Goal: Task Accomplishment & Management: Complete application form

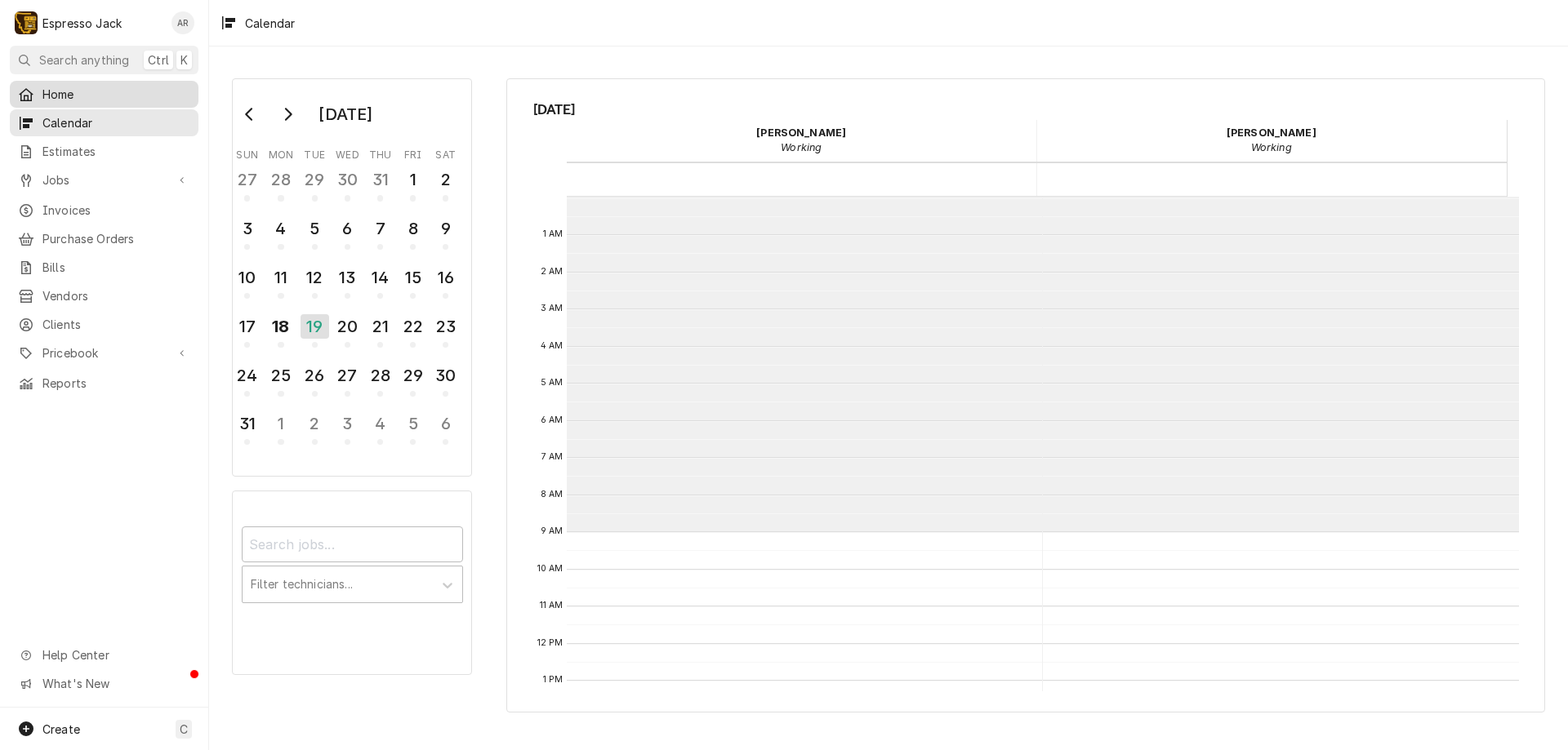
click at [47, 94] on span "Home" at bounding box center [117, 94] width 148 height 17
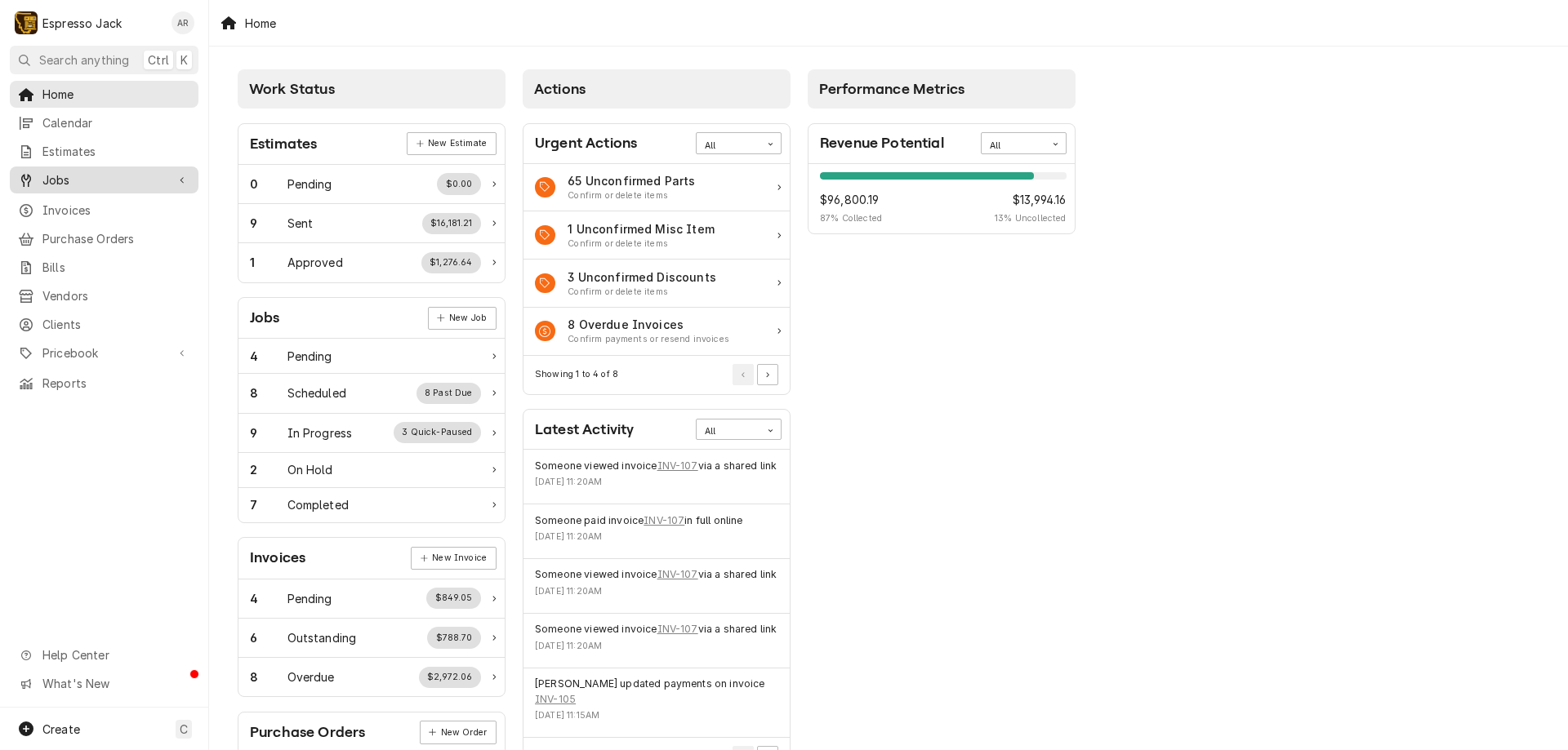
click at [96, 172] on span "Jobs" at bounding box center [104, 180] width 123 height 17
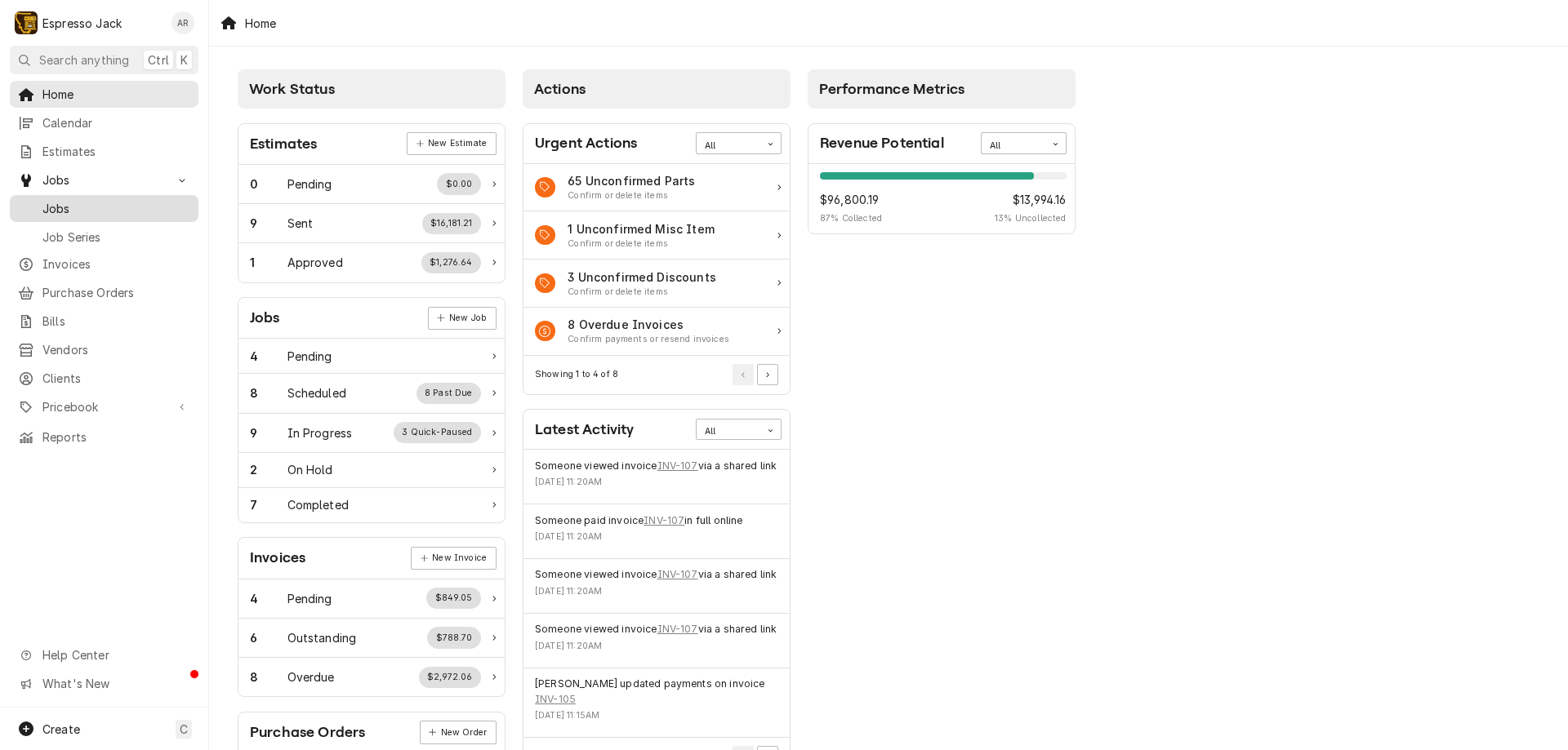
click at [84, 200] on span "Jobs" at bounding box center [117, 208] width 148 height 17
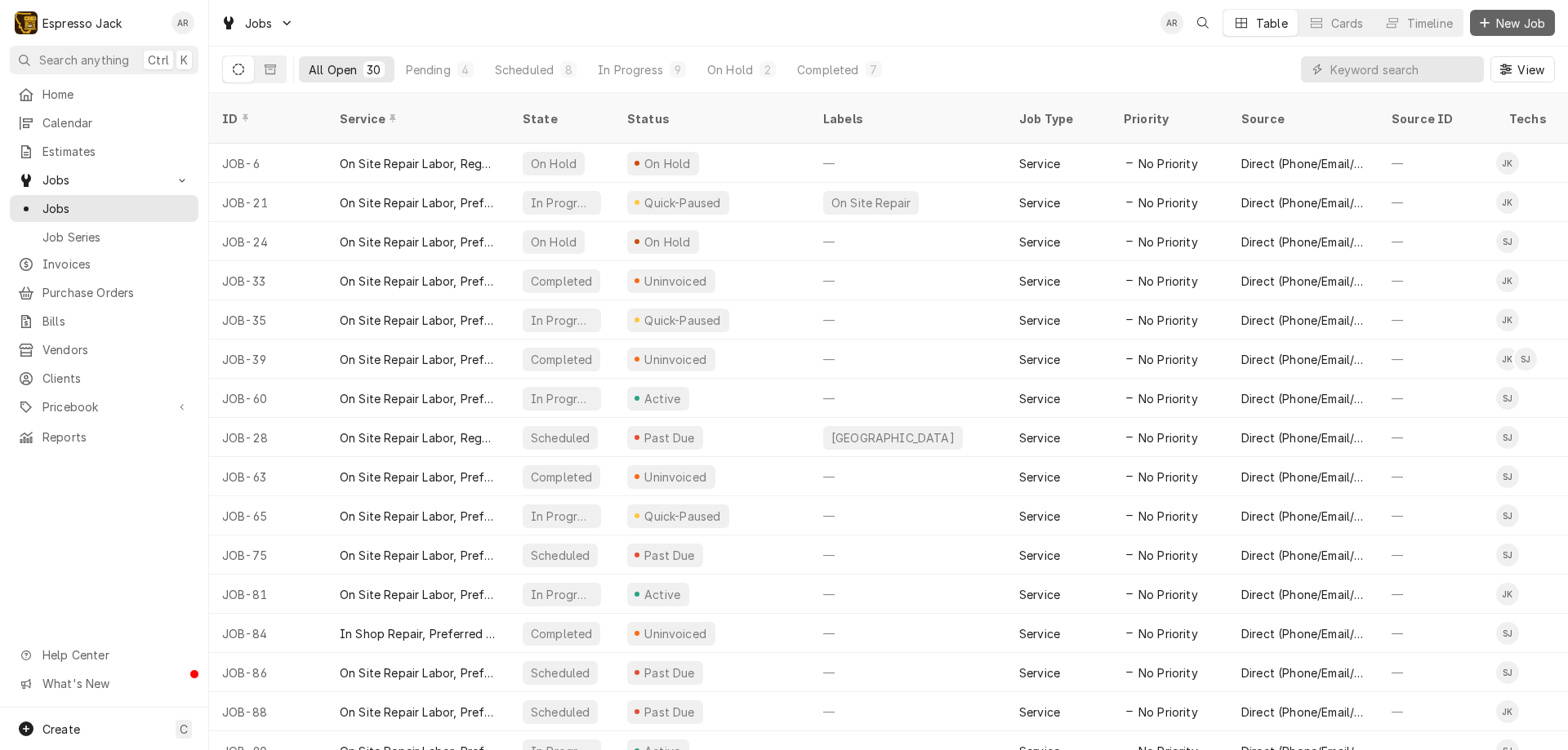
click at [1520, 21] on span "New Job" at bounding box center [1520, 23] width 55 height 17
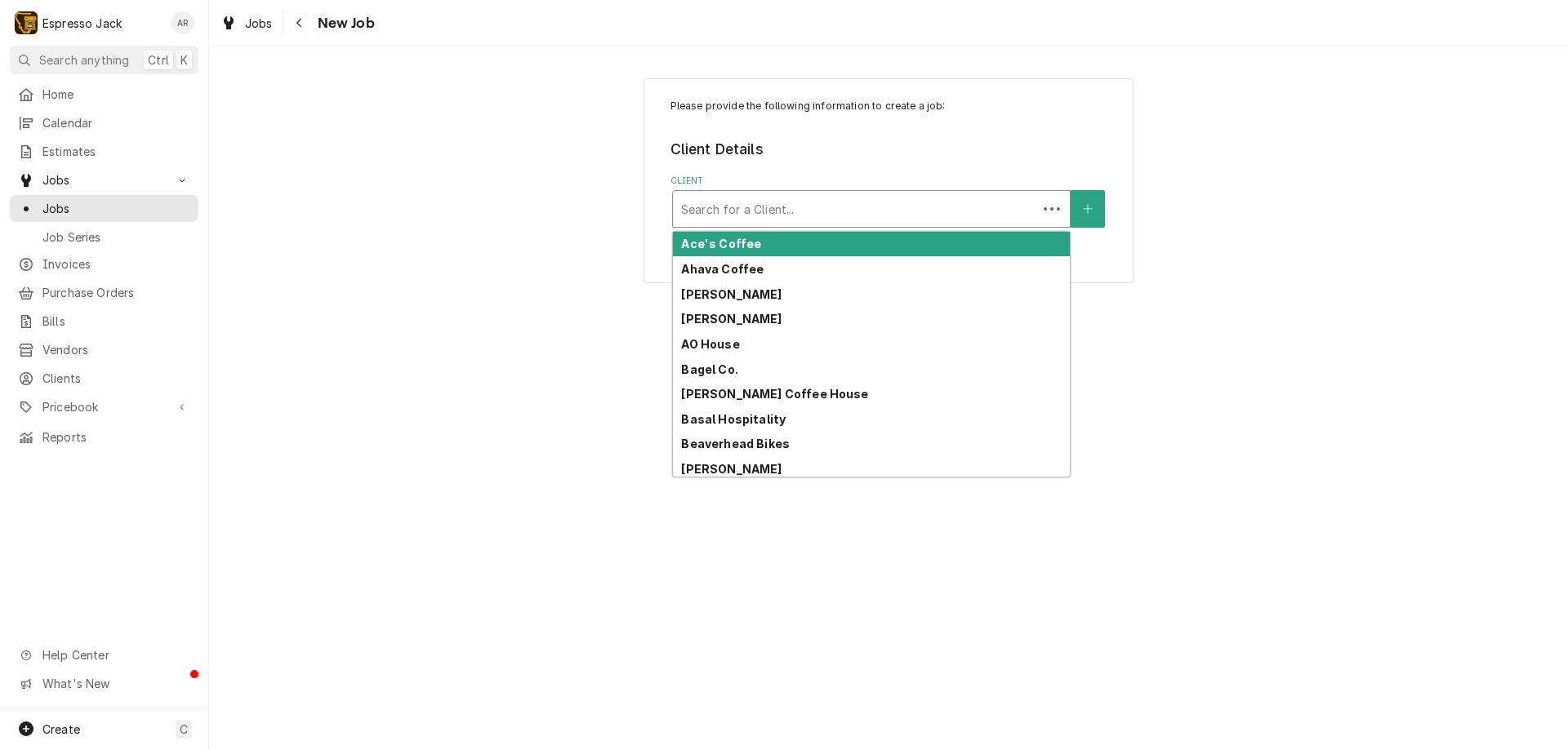
click at [850, 210] on div "Client" at bounding box center [855, 209] width 348 height 30
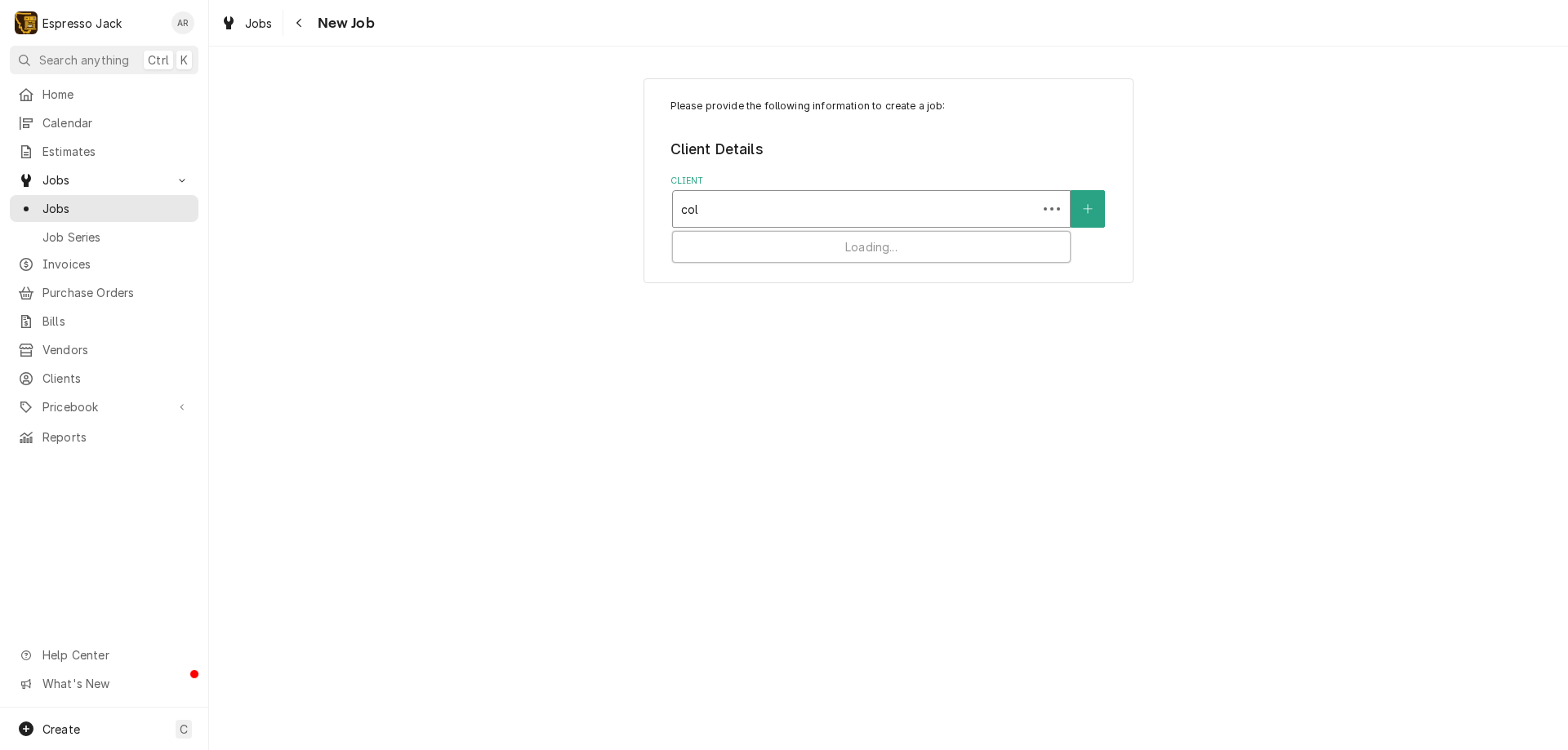
type input "coll"
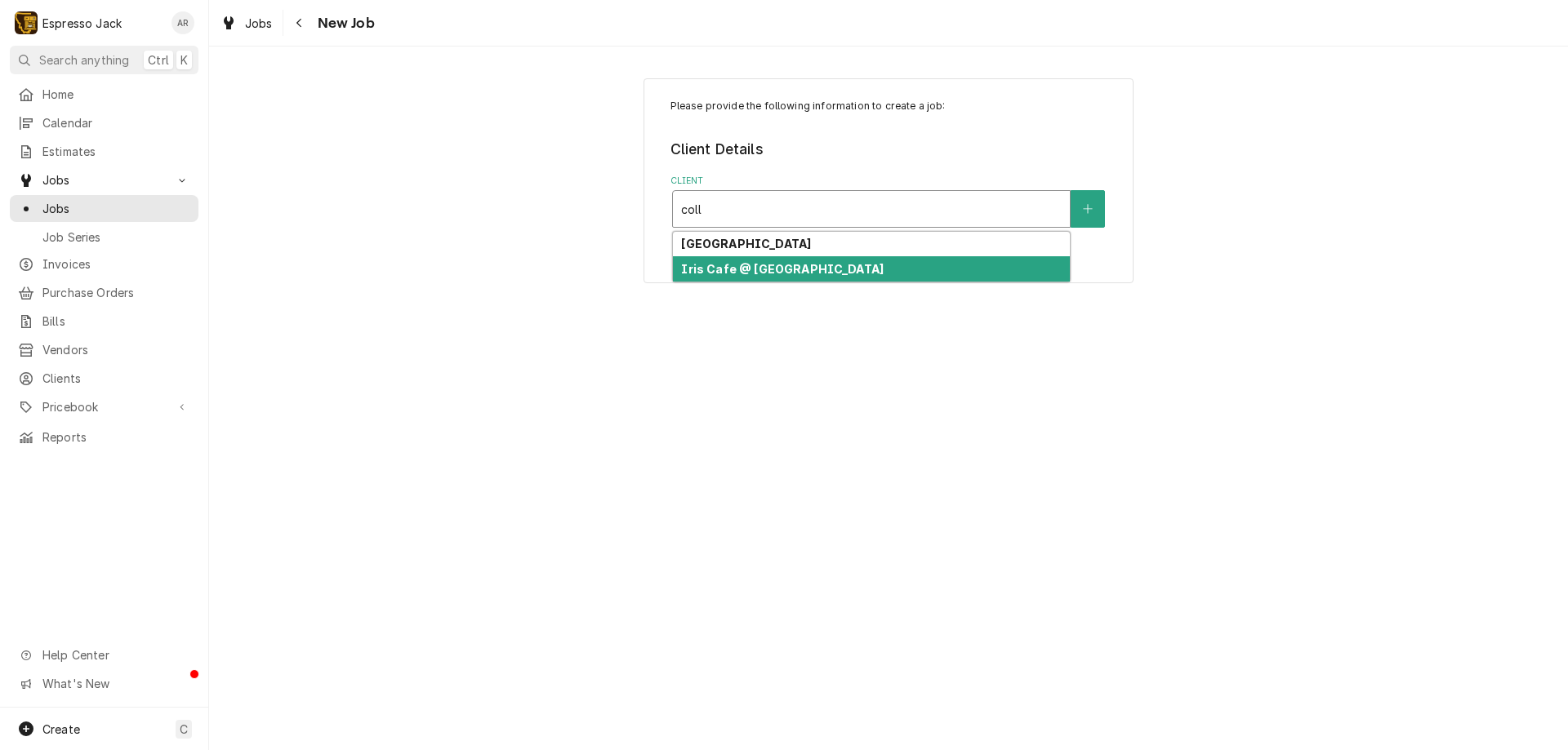
click at [846, 268] on strong "Iris Cafe @ Missoula College" at bounding box center [783, 268] width 202 height 14
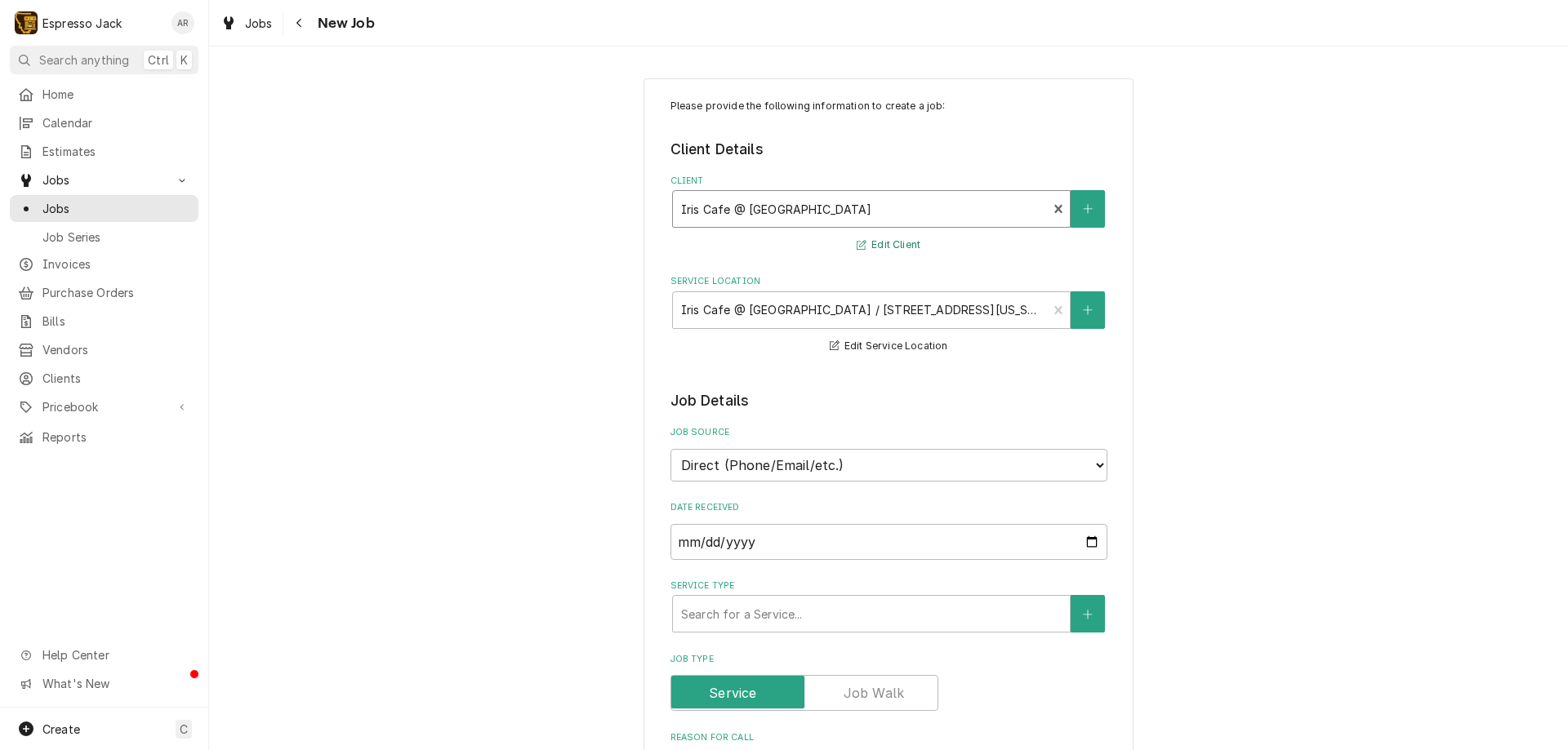
type textarea "x"
click at [137, 267] on div "Invoices" at bounding box center [103, 264] width 182 height 21
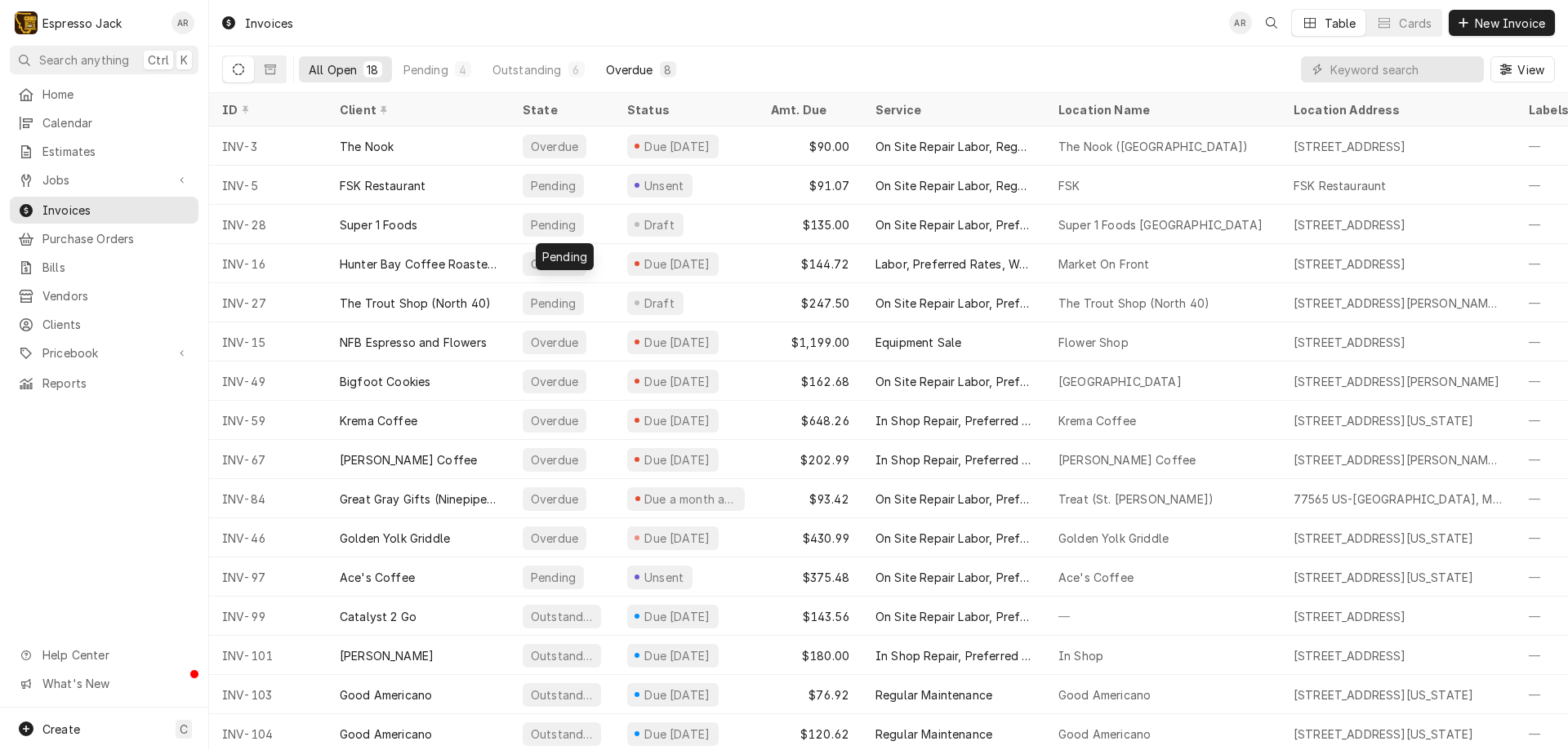
click at [624, 70] on div "Overdue" at bounding box center [629, 70] width 47 height 17
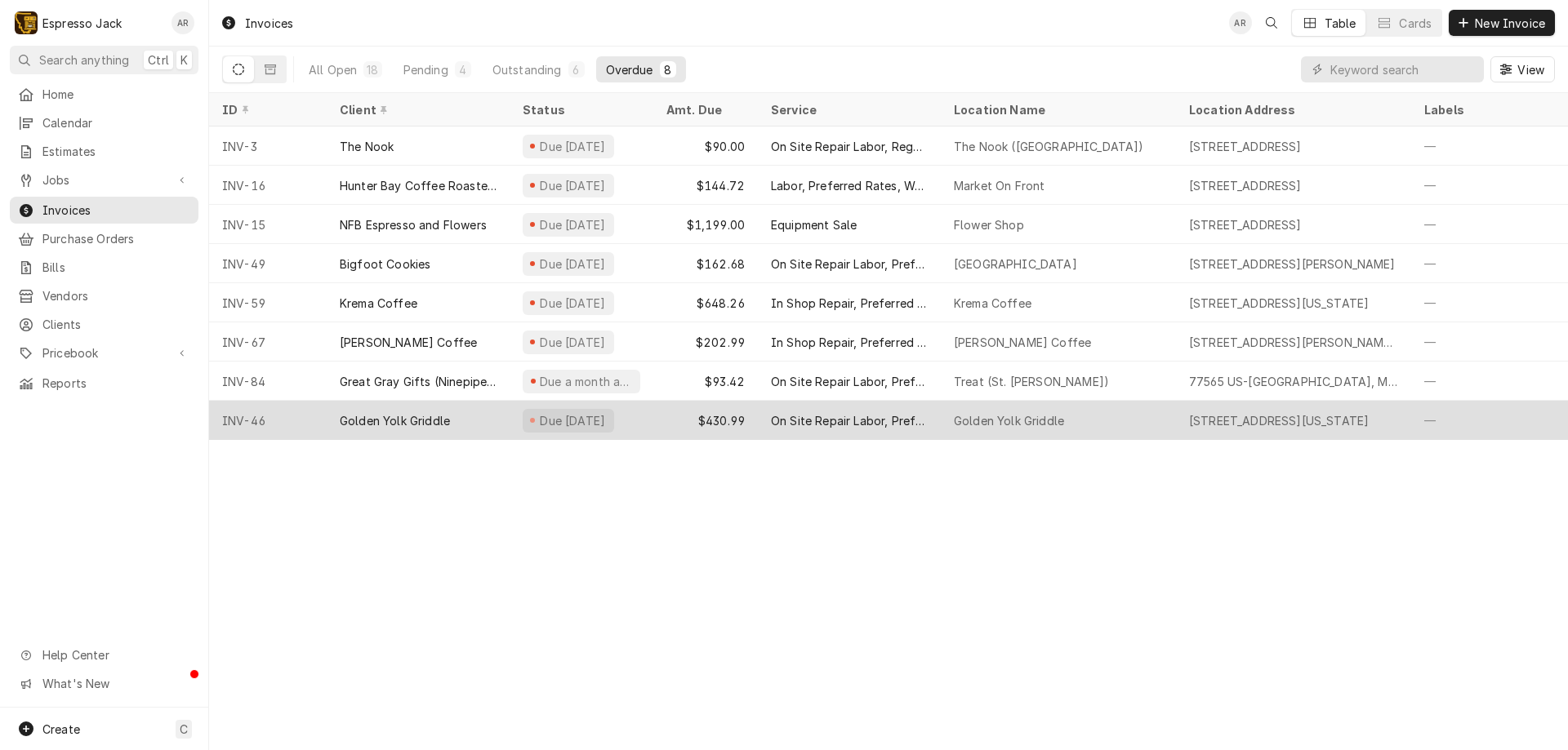
click at [673, 413] on div "$430.99" at bounding box center [706, 420] width 105 height 39
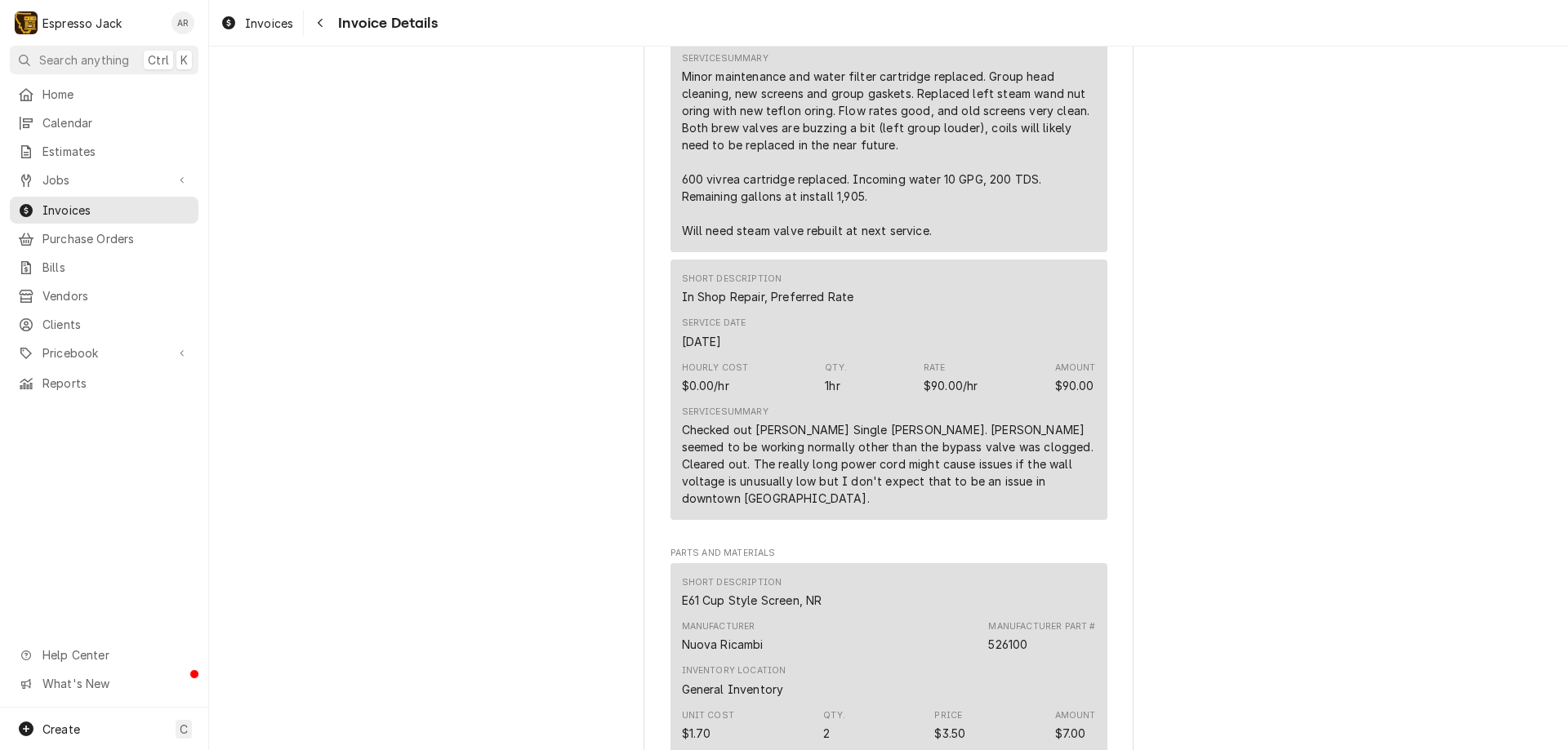
scroll to position [98, 0]
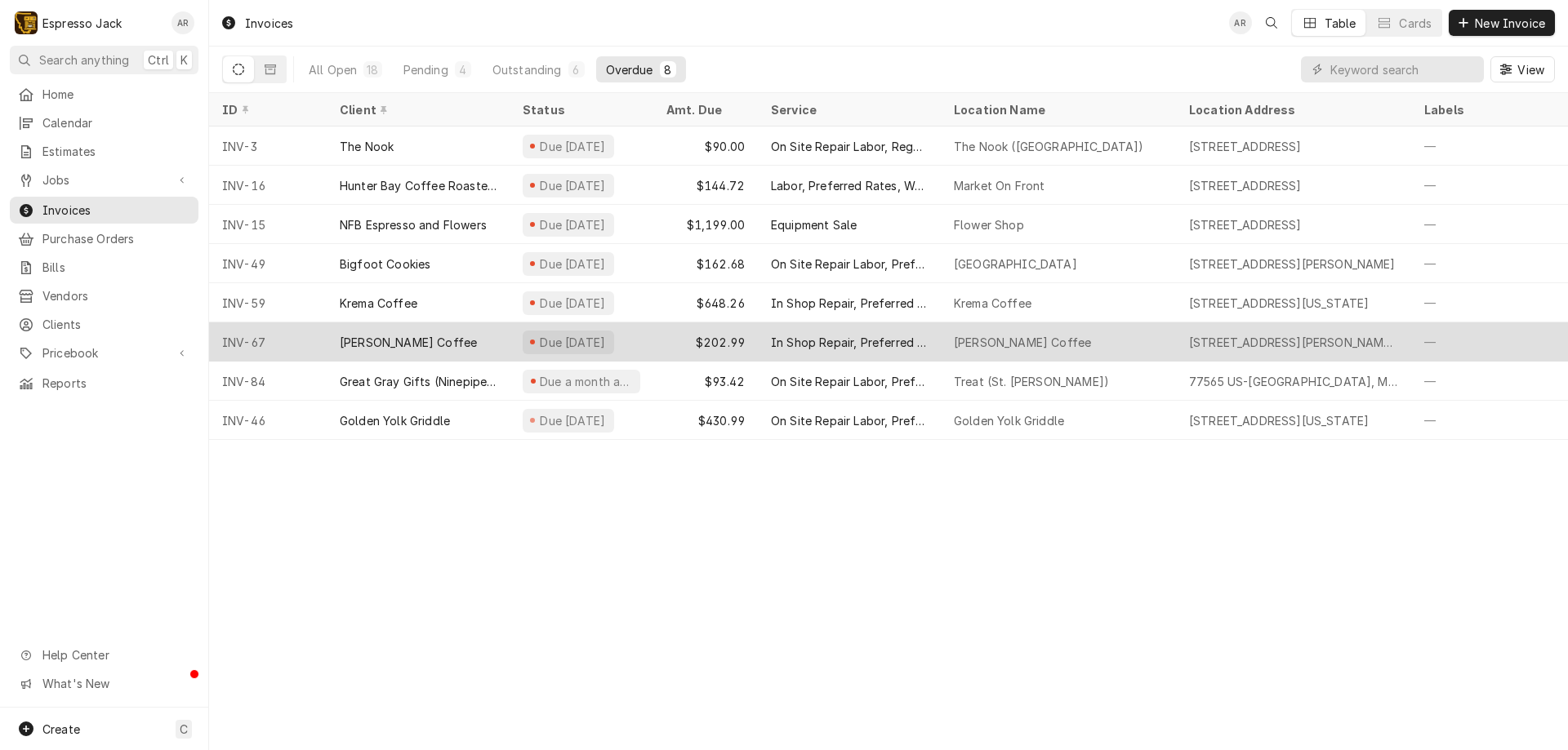
click at [419, 334] on div "Clyde Coffee" at bounding box center [418, 342] width 183 height 39
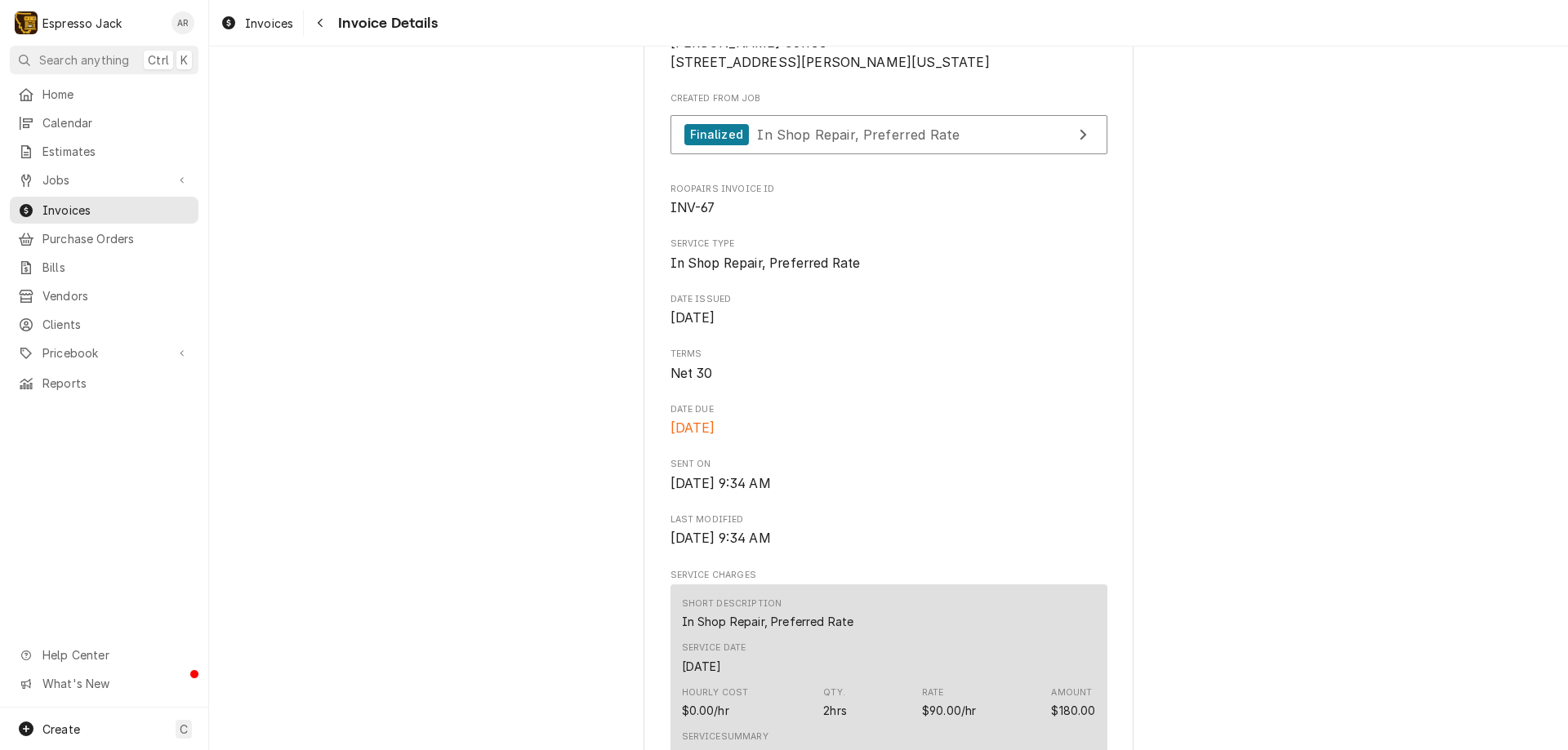
scroll to position [98, 0]
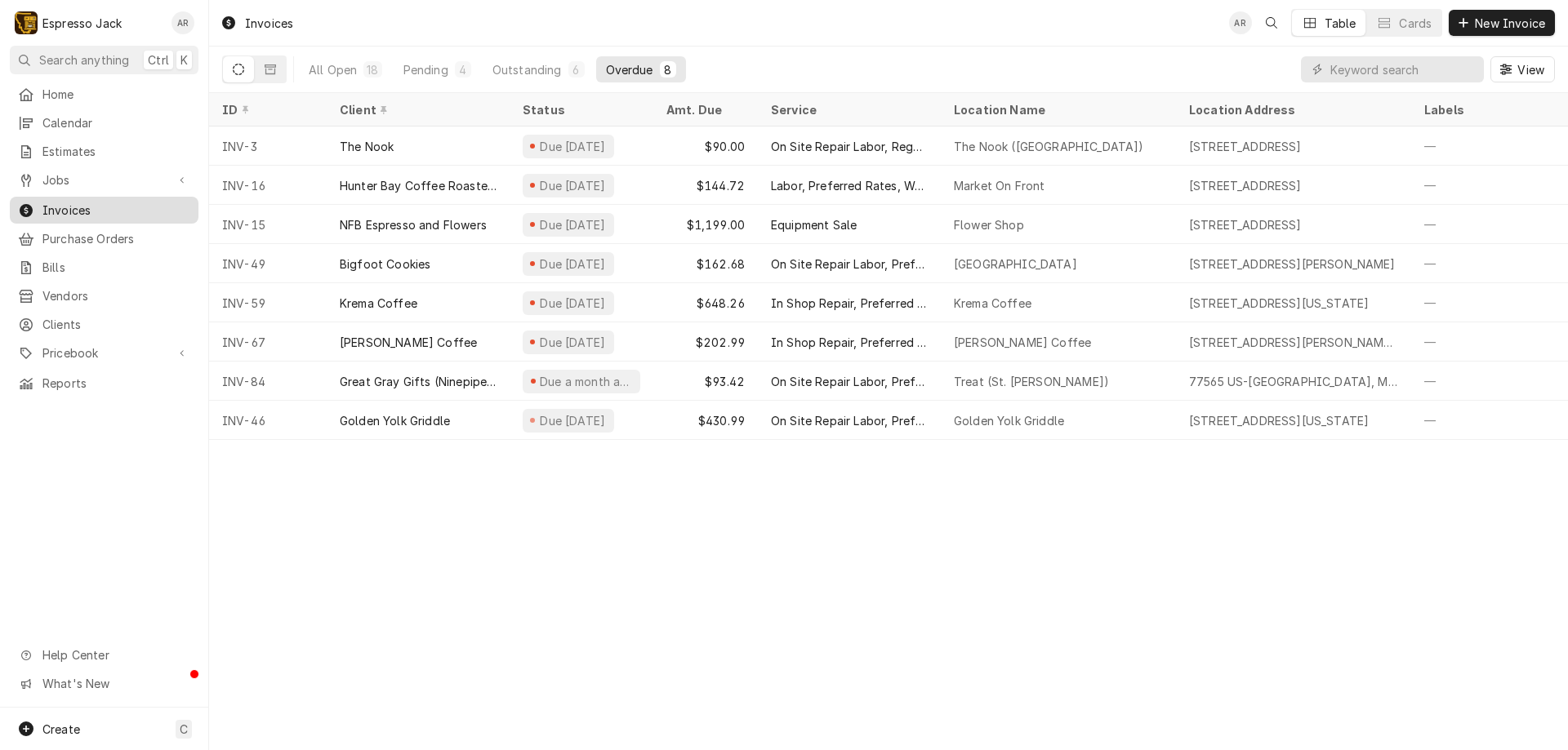
click at [94, 202] on span "Invoices" at bounding box center [117, 210] width 148 height 17
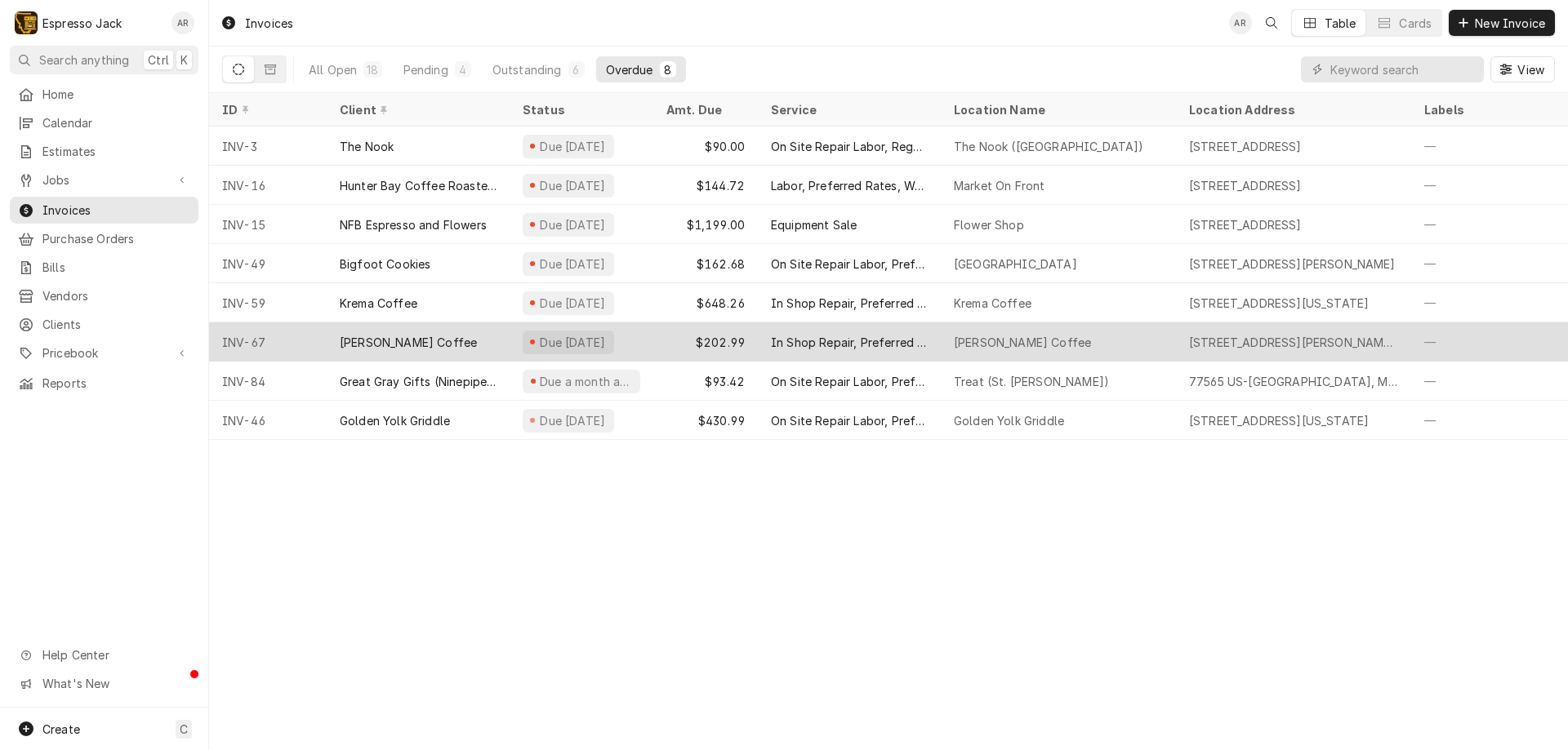
click at [400, 334] on div "Clyde Coffee" at bounding box center [408, 342] width 137 height 17
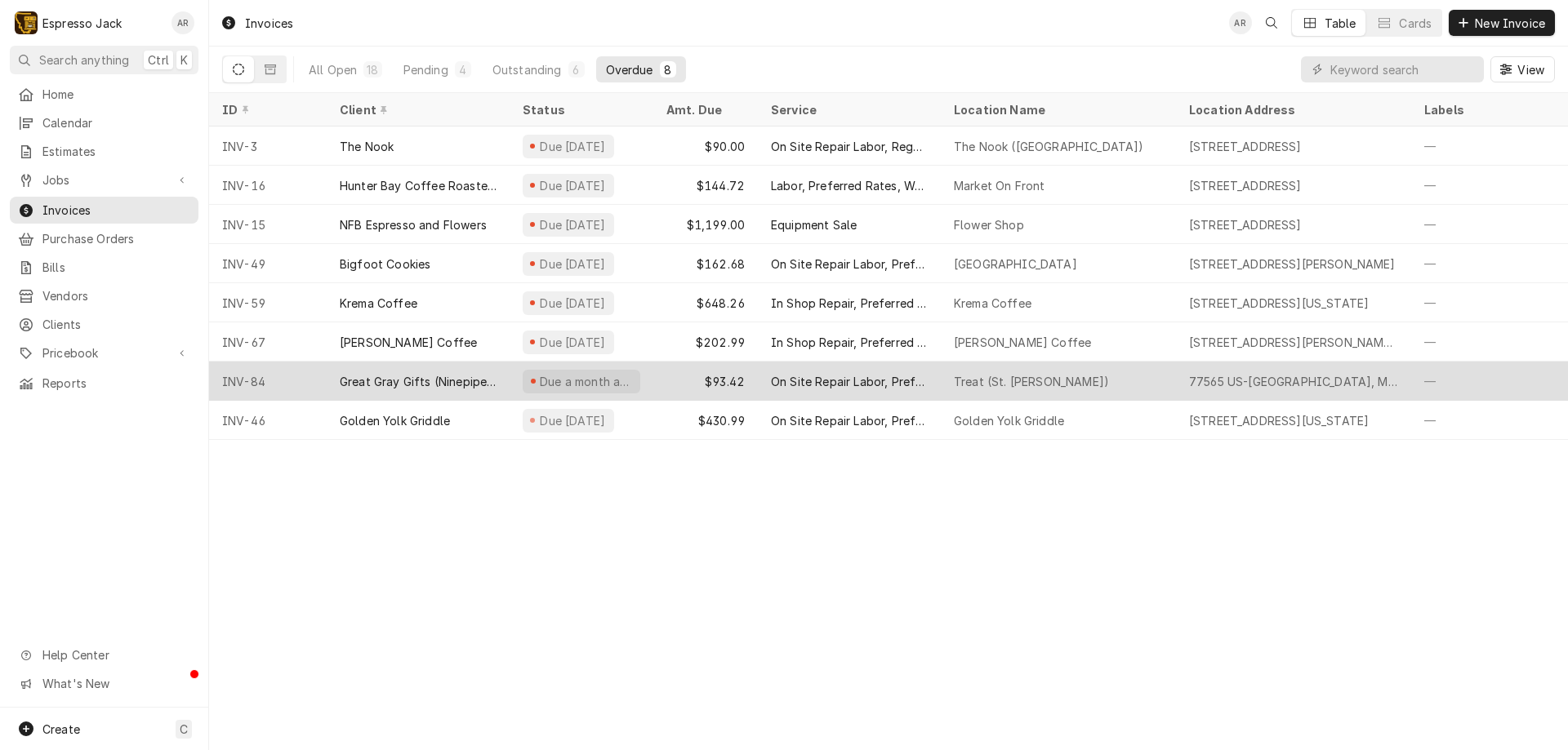
click at [387, 388] on div "Great Gray Gifts (Ninepipes Lodge)" at bounding box center [418, 380] width 183 height 39
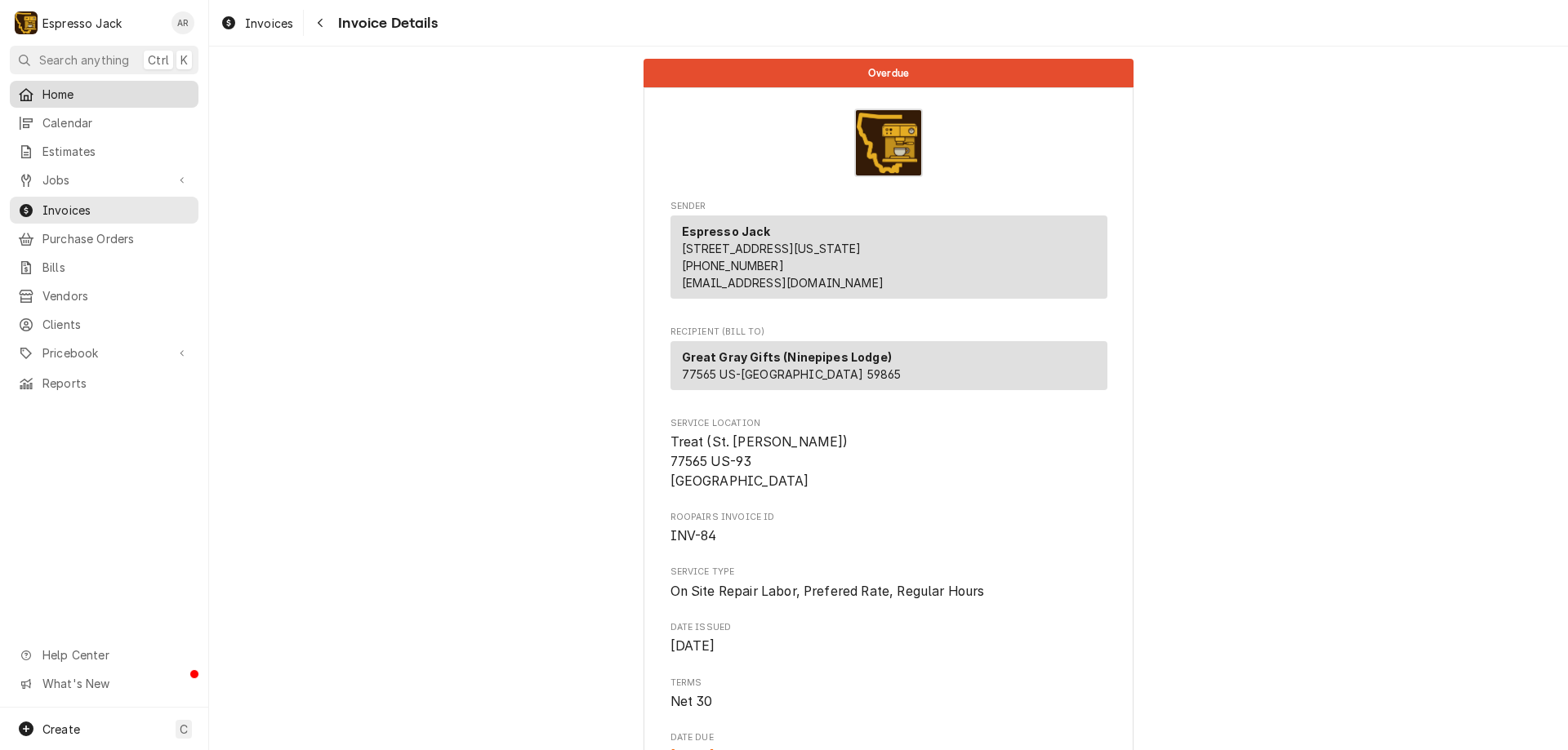
click at [87, 98] on span "Home" at bounding box center [117, 94] width 148 height 17
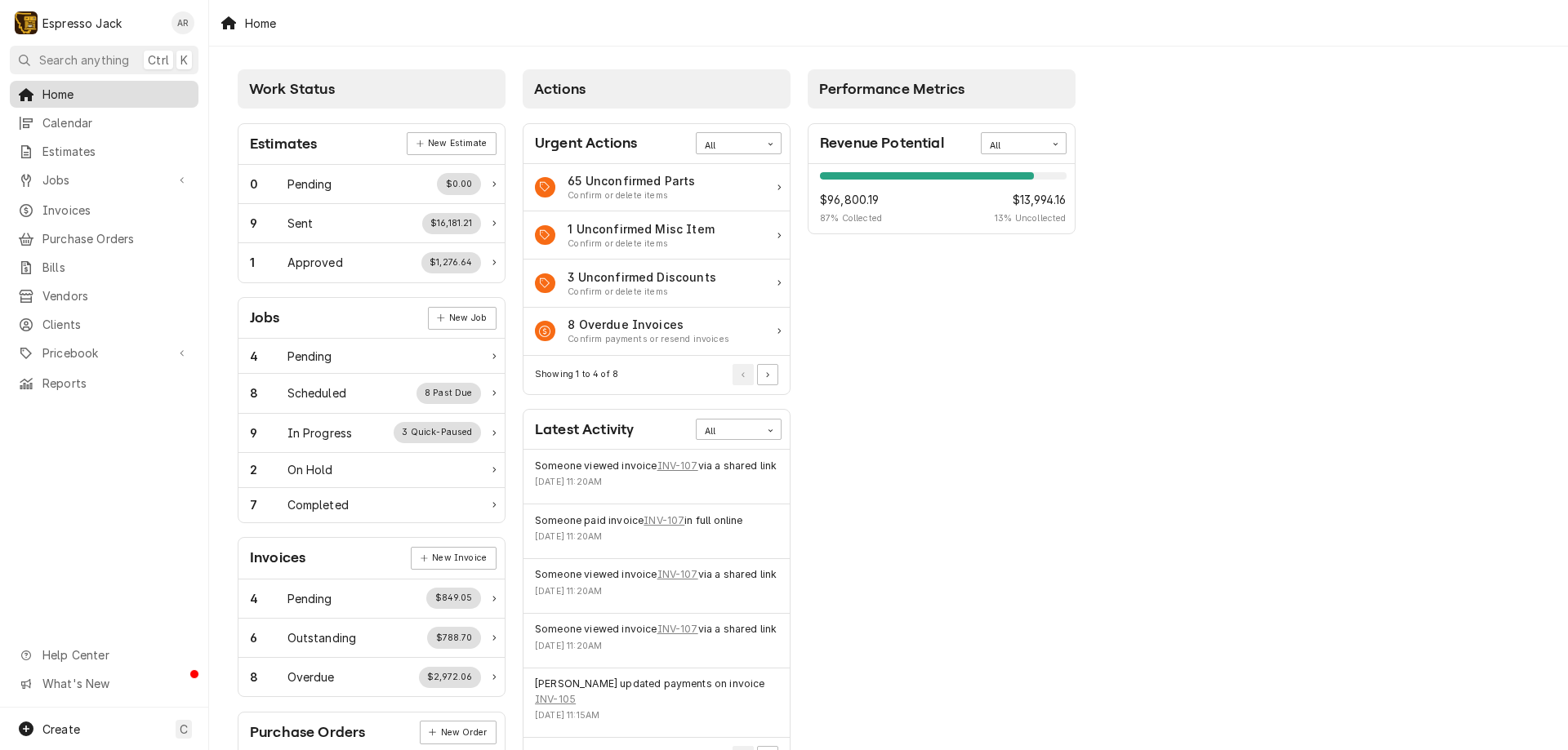
click at [79, 89] on span "Home" at bounding box center [117, 94] width 148 height 17
click at [124, 91] on span "Home" at bounding box center [117, 94] width 148 height 17
click at [98, 202] on span "Invoices" at bounding box center [117, 210] width 148 height 17
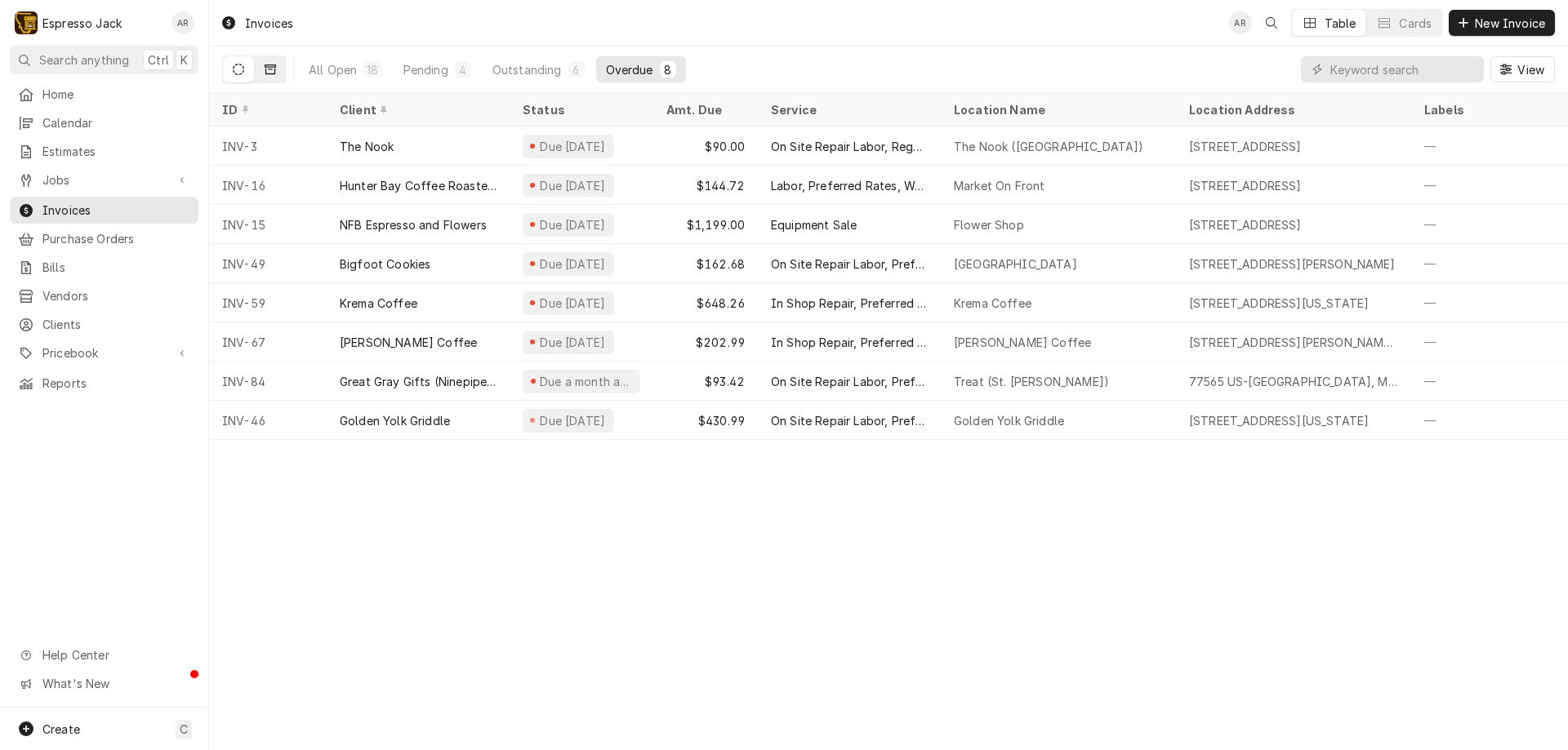
click at [284, 64] on button "Dynamic Content Wrapper" at bounding box center [270, 69] width 31 height 26
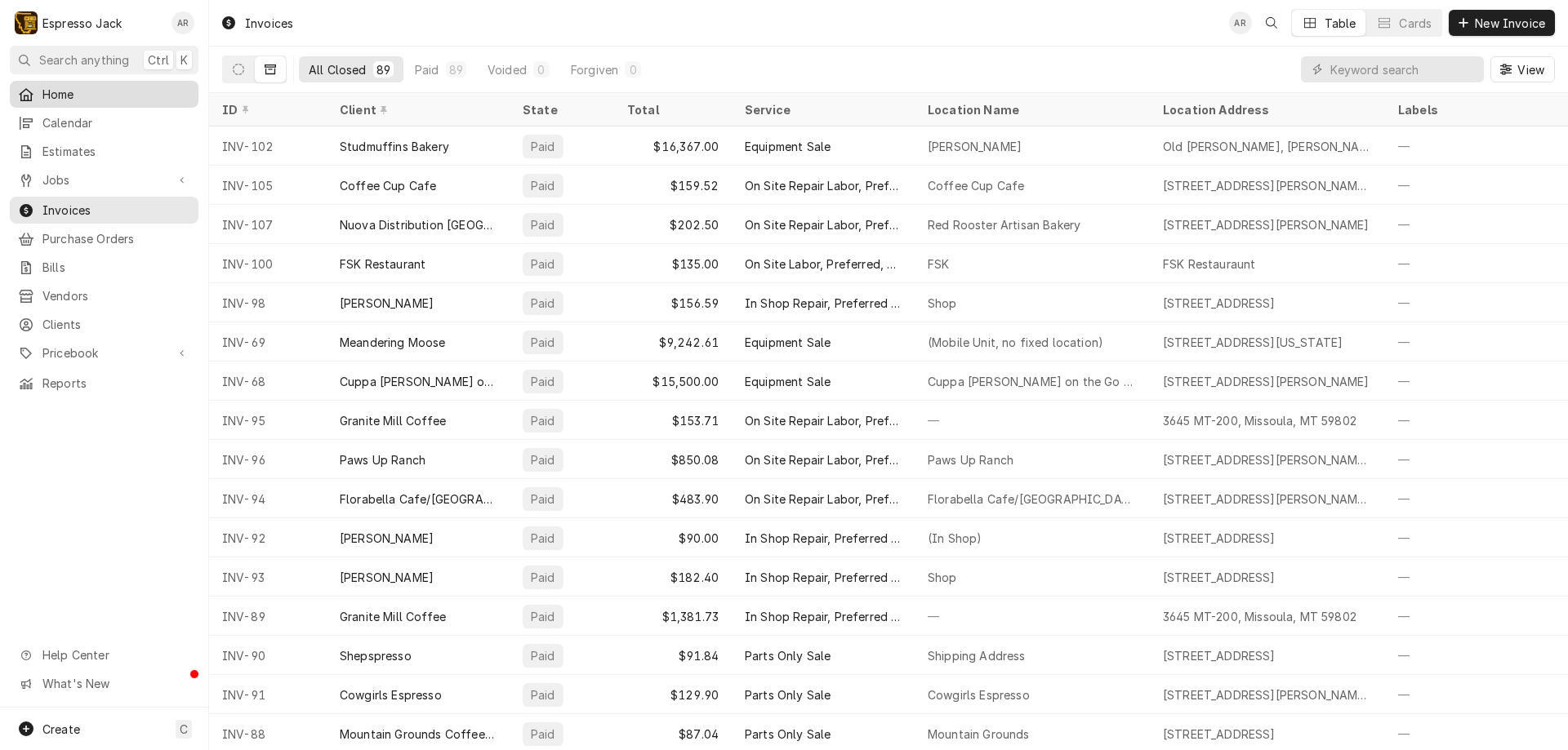
click at [114, 95] on span "Home" at bounding box center [117, 94] width 148 height 17
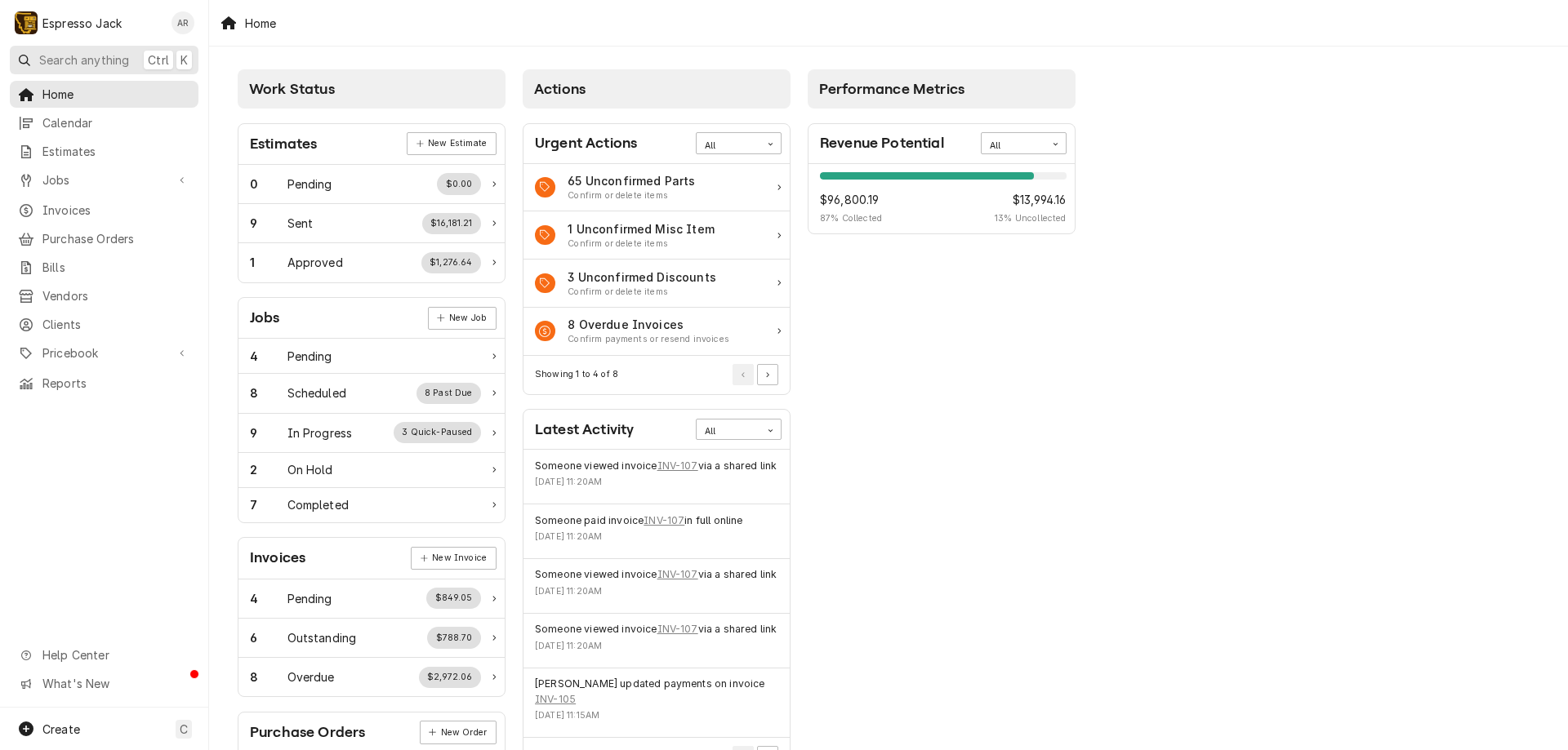
click at [112, 63] on span "Search anything" at bounding box center [83, 60] width 89 height 17
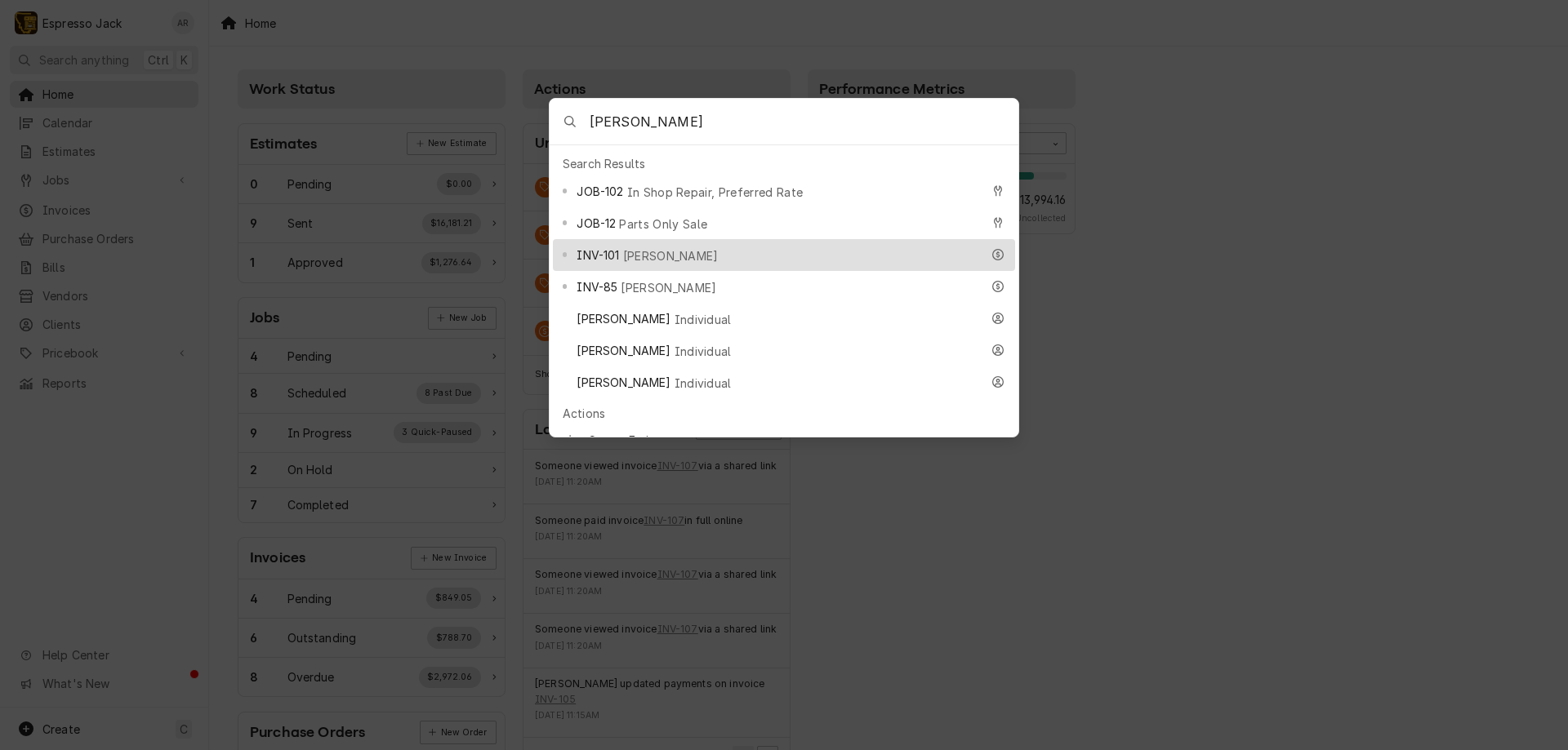
type input "[PERSON_NAME]"
click at [714, 248] on div "INV-101 Josh Kornoff" at bounding box center [778, 255] width 403 height 19
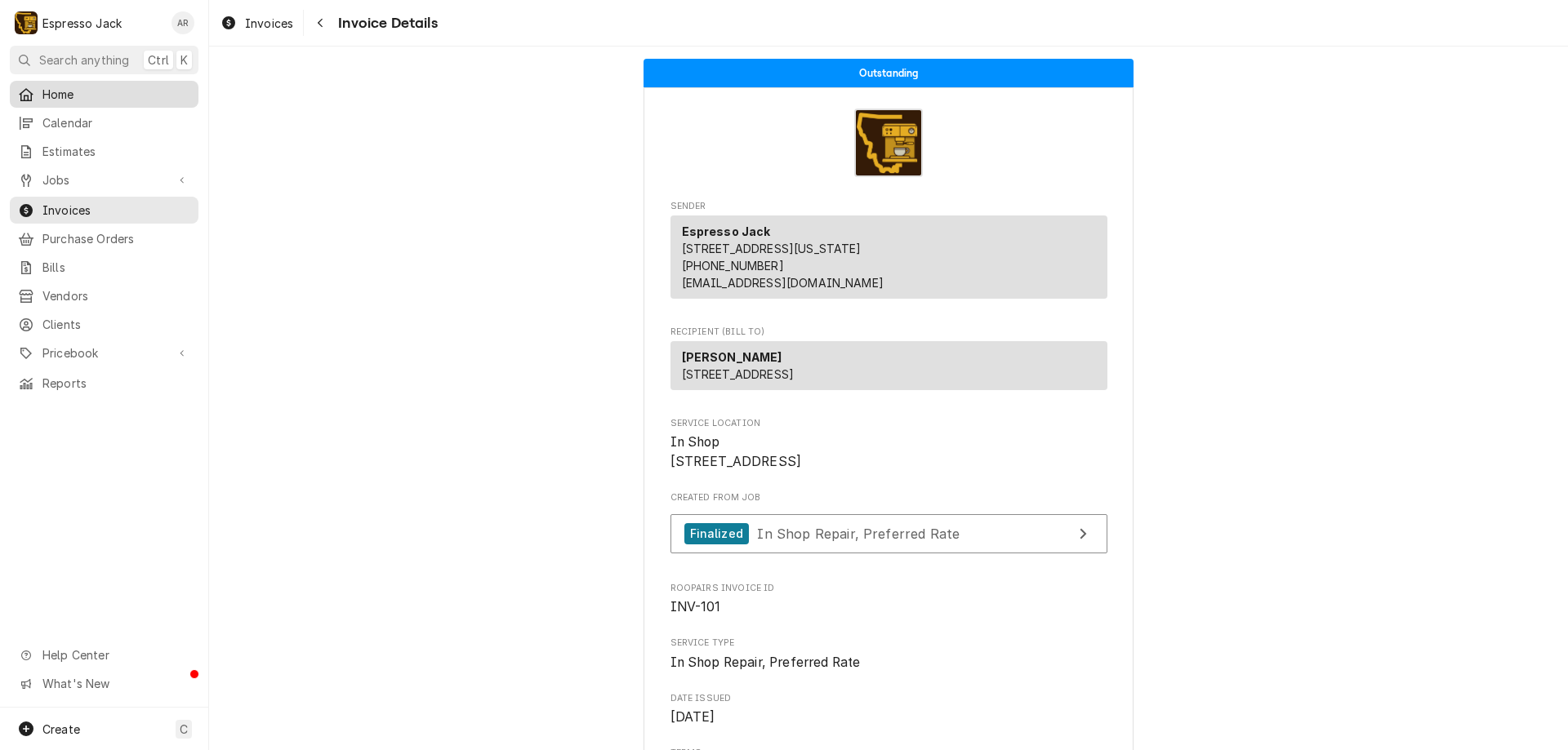
click at [119, 96] on span "Home" at bounding box center [117, 94] width 148 height 17
